Goal: Transaction & Acquisition: Purchase product/service

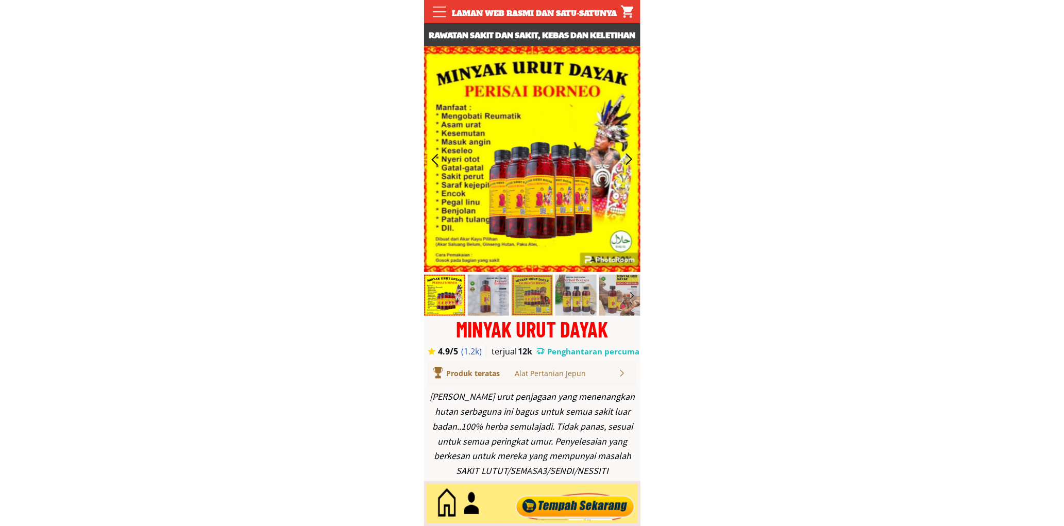
click at [568, 507] on div at bounding box center [575, 504] width 125 height 34
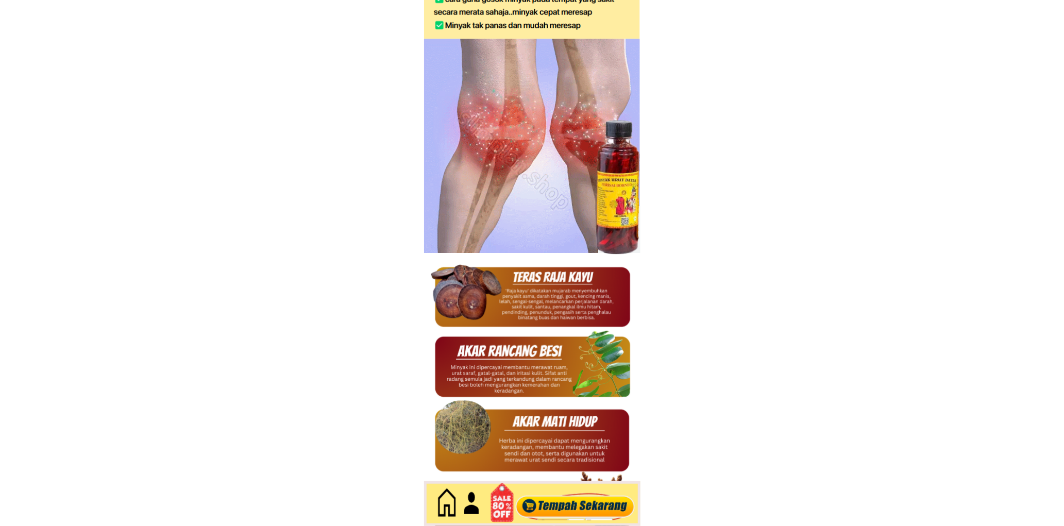
scroll to position [4471, 0]
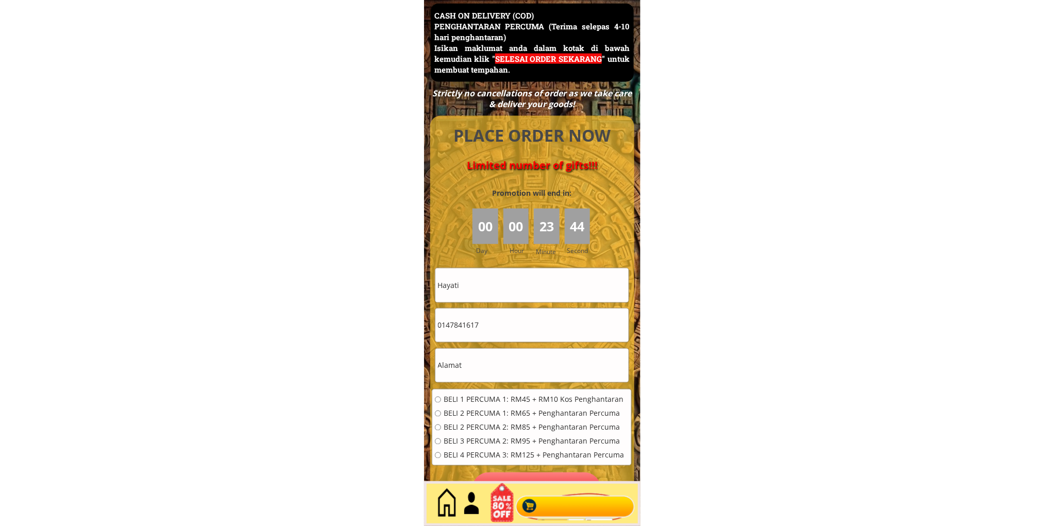
click at [515, 294] on input "Hayati" at bounding box center [531, 285] width 193 height 33
paste input "text"
paste input "Mazlin"
type input "Mazlin"
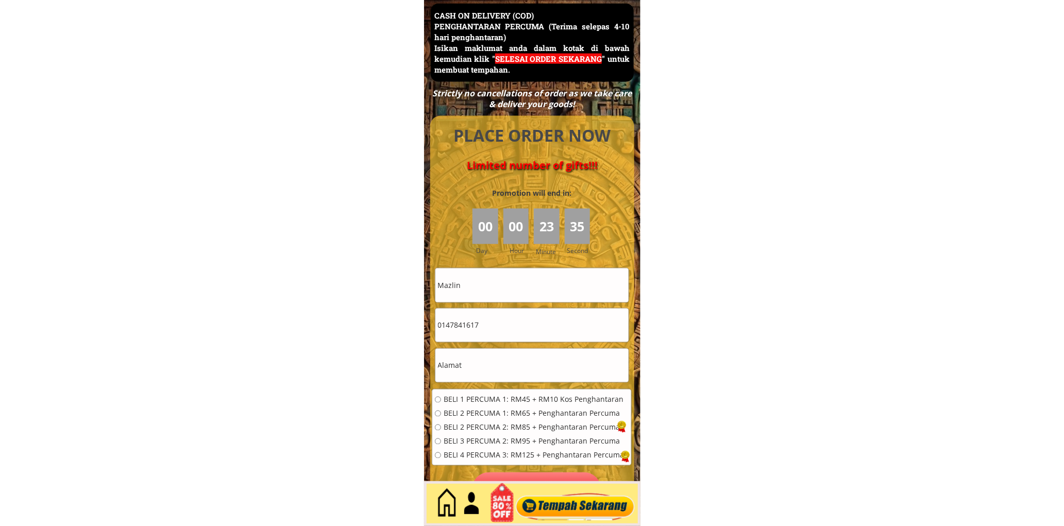
click at [489, 334] on input "0147841617" at bounding box center [531, 325] width 193 height 33
paste input "133131149"
type input "01133131149"
click at [482, 359] on input "text" at bounding box center [531, 365] width 193 height 33
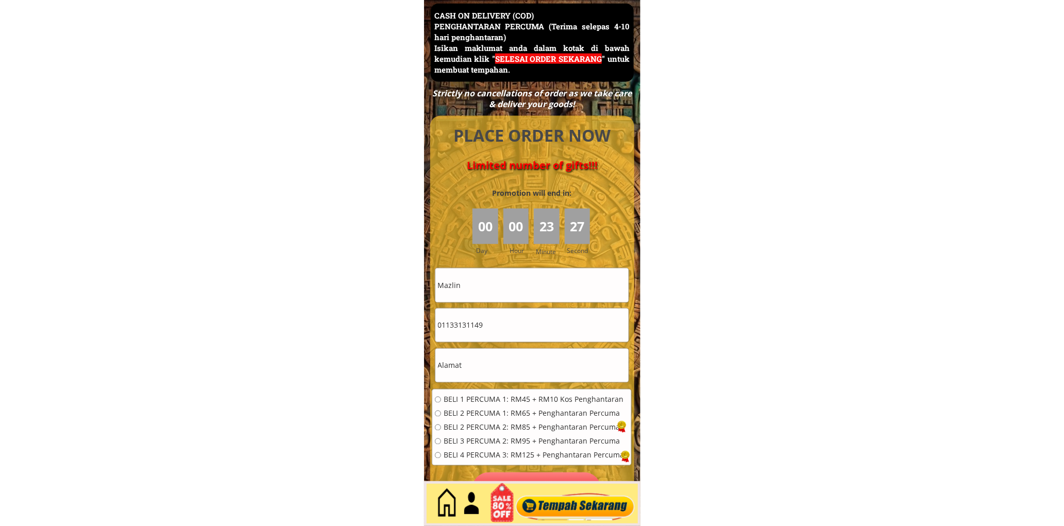
paste input "Ada. Cod. Ka. [GEOGRAPHIC_DATA]"
type input "Ada. Cod. Ka. [GEOGRAPHIC_DATA]"
click at [480, 410] on span "BELI 2 PERCUMA 1: RM65 + Penghantaran Percuma" at bounding box center [534, 413] width 180 height 7
radio input "true"
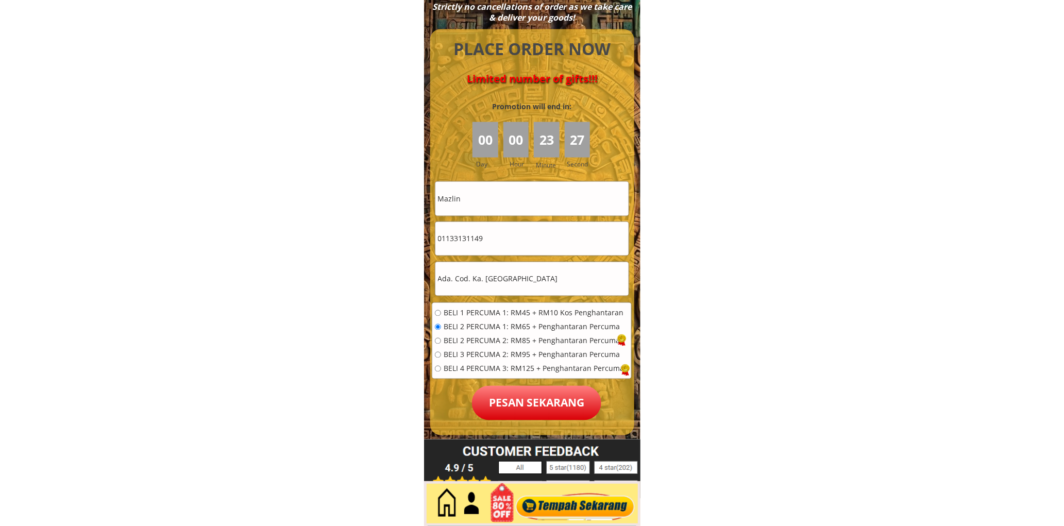
scroll to position [4567, 0]
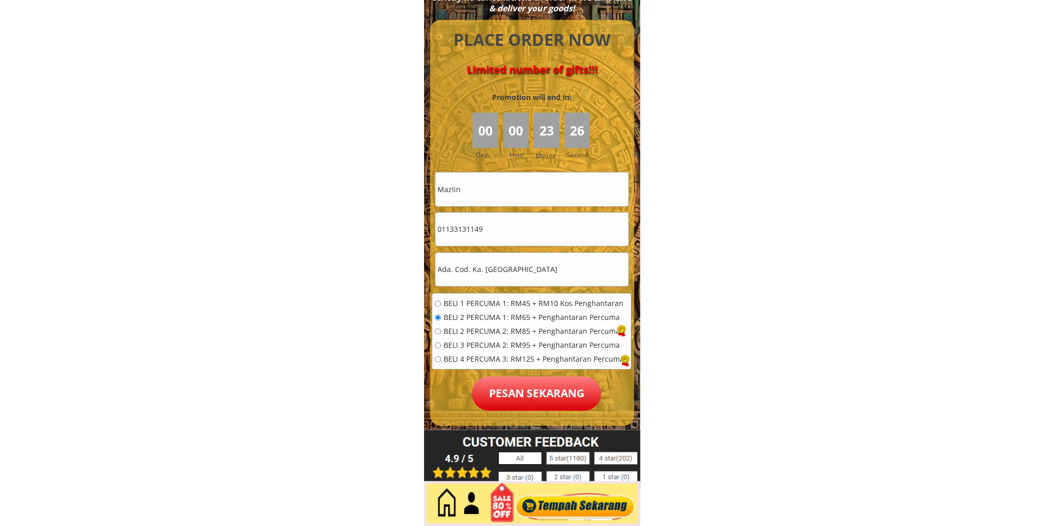
click at [516, 385] on p "Pesan sekarang" at bounding box center [536, 394] width 129 height 35
